Goal: Information Seeking & Learning: Compare options

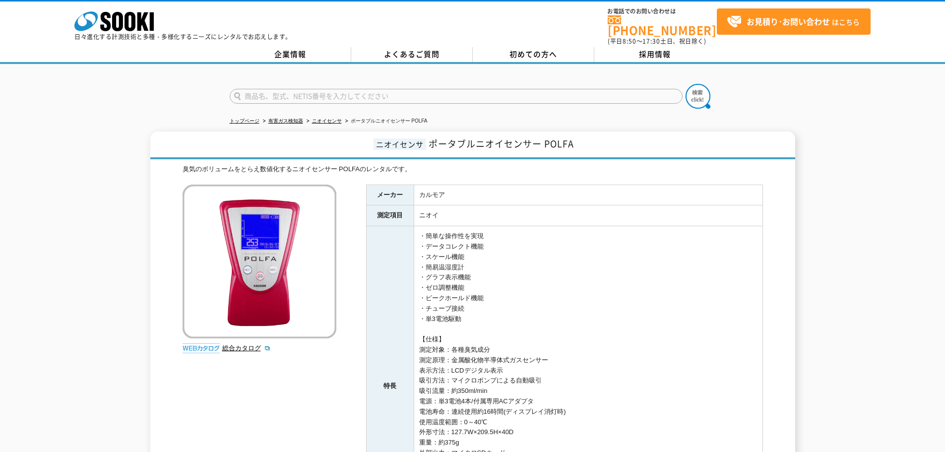
scroll to position [198, 0]
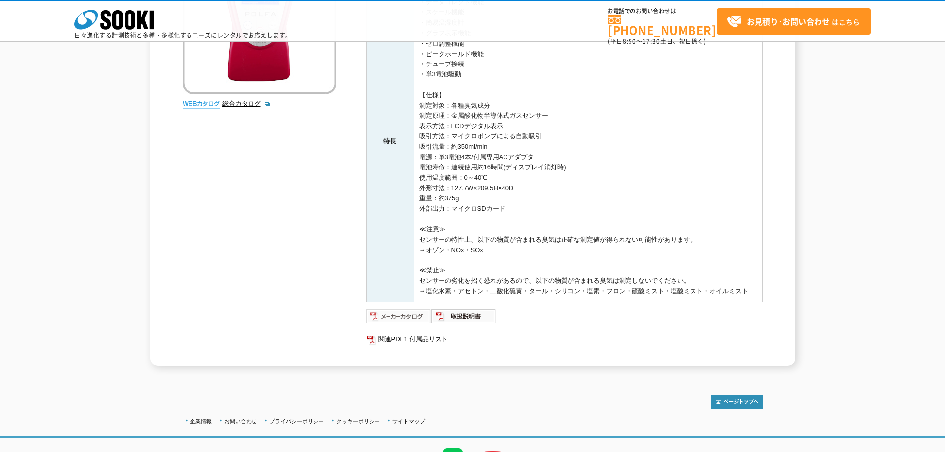
click at [409, 316] on img at bounding box center [398, 316] width 65 height 16
click at [479, 317] on img at bounding box center [463, 316] width 65 height 16
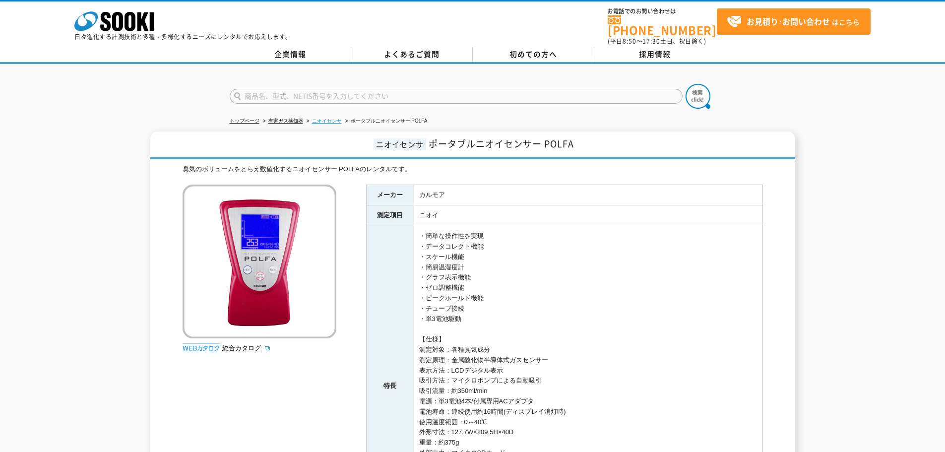
click at [333, 118] on link "ニオイセンサ" at bounding box center [327, 120] width 30 height 5
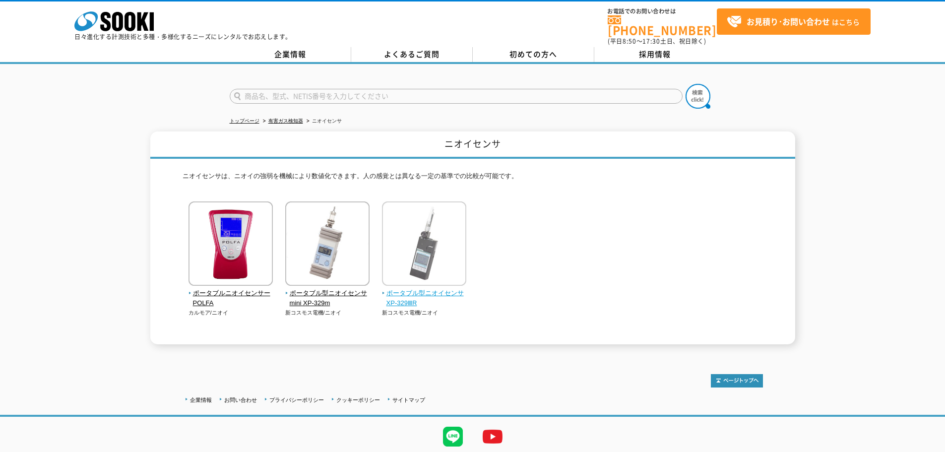
click at [397, 288] on span "ポータブル型ニオイセンサ XP-329ⅢR" at bounding box center [424, 298] width 85 height 21
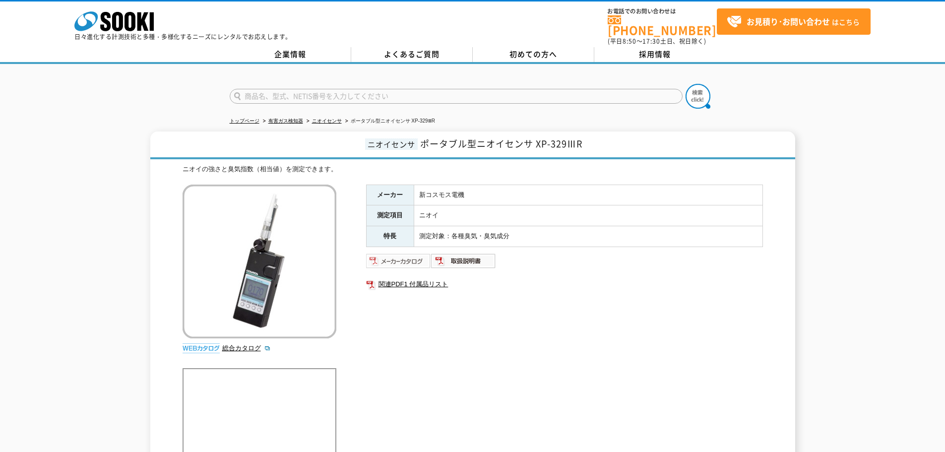
click at [417, 254] on img at bounding box center [398, 261] width 65 height 16
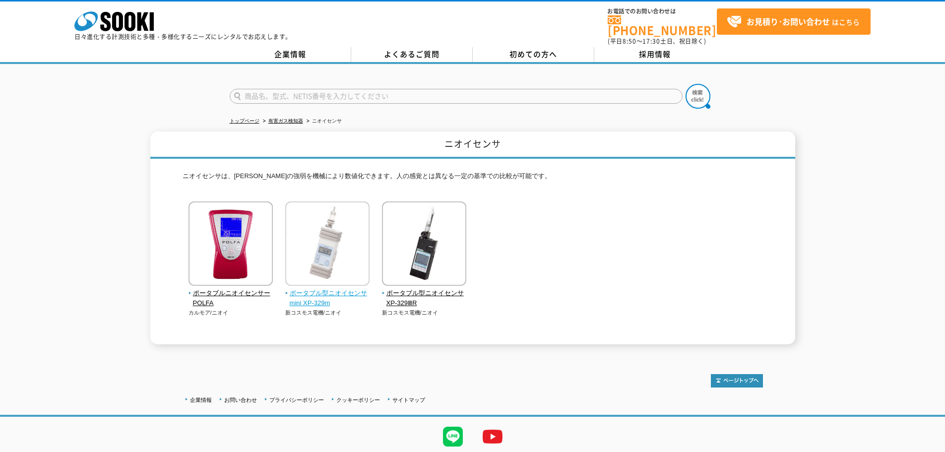
click at [318, 290] on span "ポータブル型ニオイセンサmini XP-329m" at bounding box center [327, 298] width 85 height 21
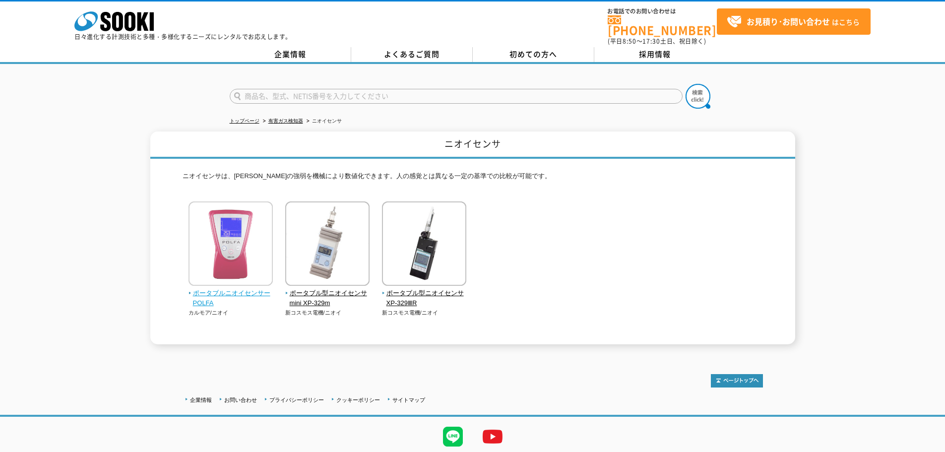
click at [230, 288] on span "ポータブルニオイセンサー POLFA" at bounding box center [231, 298] width 85 height 21
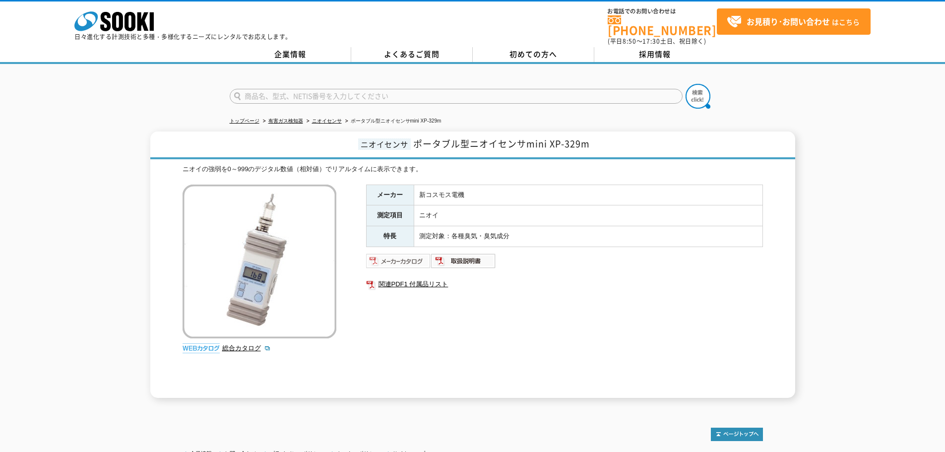
click at [392, 253] on img at bounding box center [398, 261] width 65 height 16
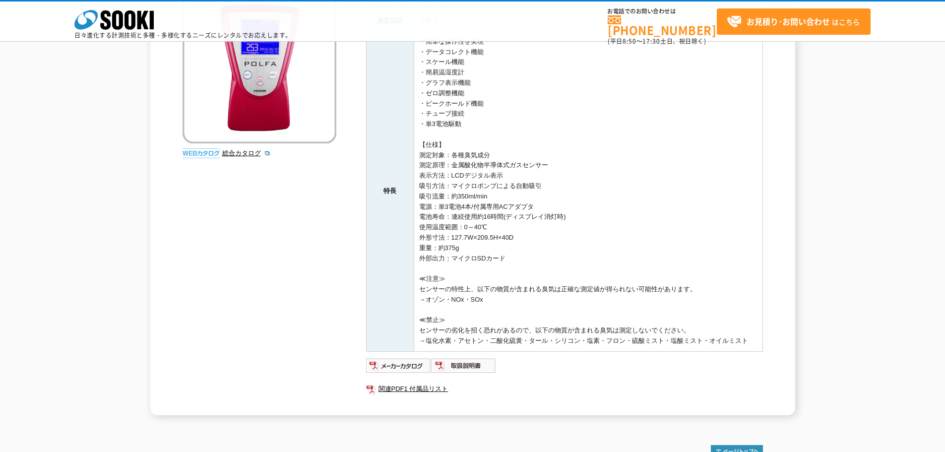
scroll to position [253, 0]
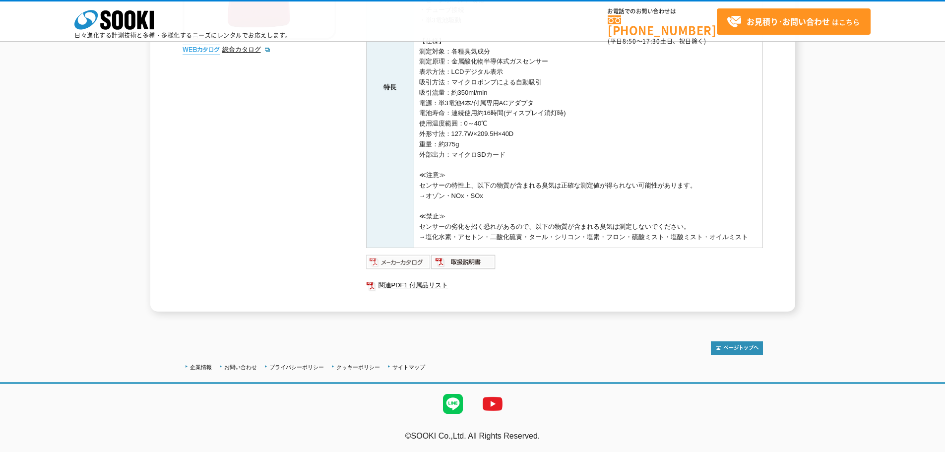
click at [380, 262] on img at bounding box center [398, 262] width 65 height 16
click at [470, 262] on img at bounding box center [463, 262] width 65 height 16
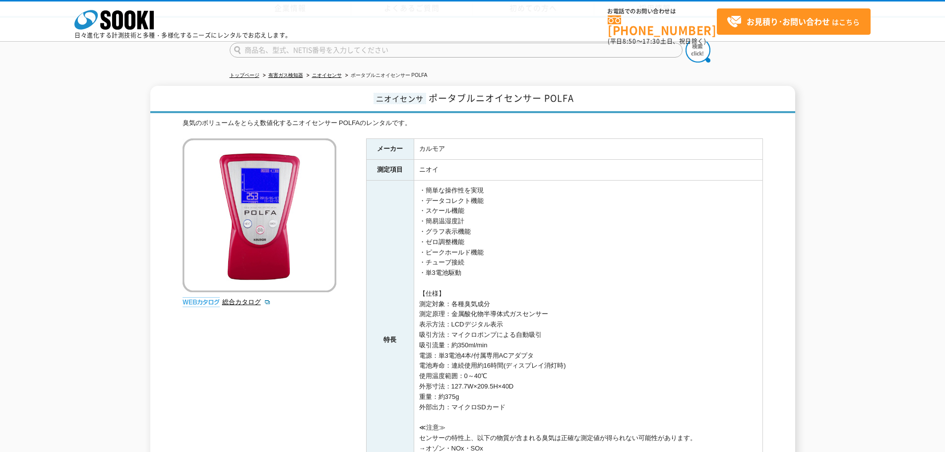
scroll to position [149, 0]
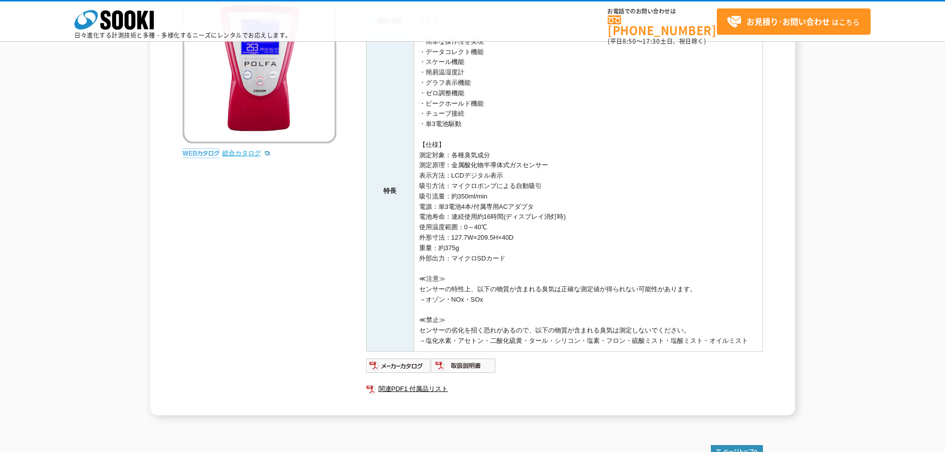
click at [229, 153] on link "総合カタログ" at bounding box center [246, 152] width 49 height 7
